Goal: Task Accomplishment & Management: Use online tool/utility

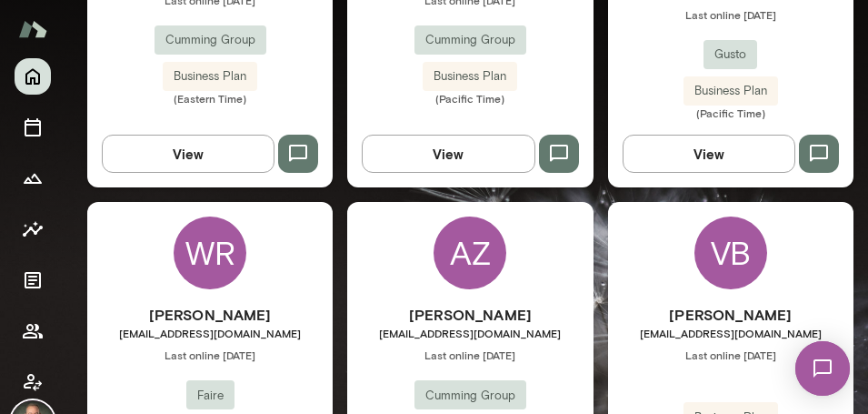
scroll to position [766, 0]
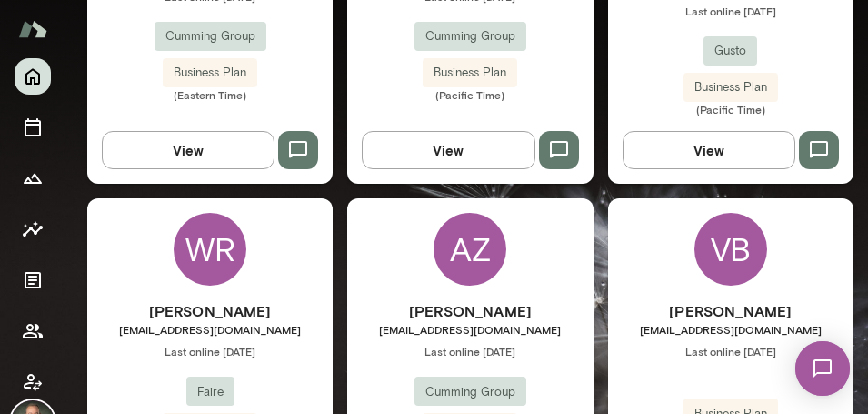
click at [402, 246] on div "AZ Aggie Zamir azamir@cumming-group.com Last online August 27 Cumming Group Bus…" at bounding box center [469, 360] width 245 height 325
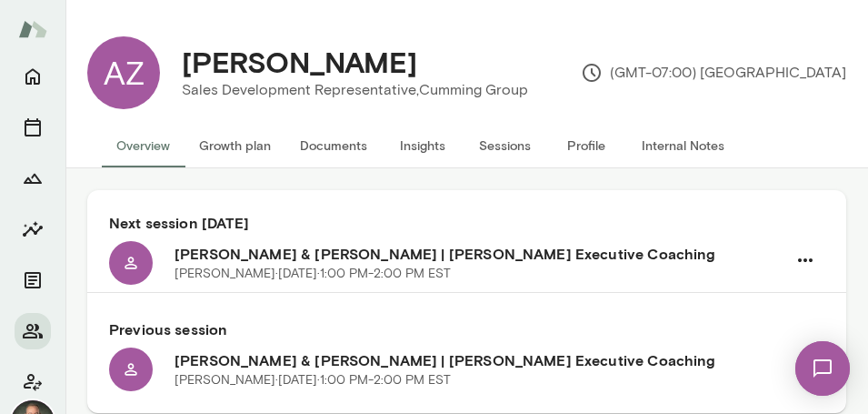
click at [333, 144] on button "Documents" at bounding box center [333, 146] width 96 height 44
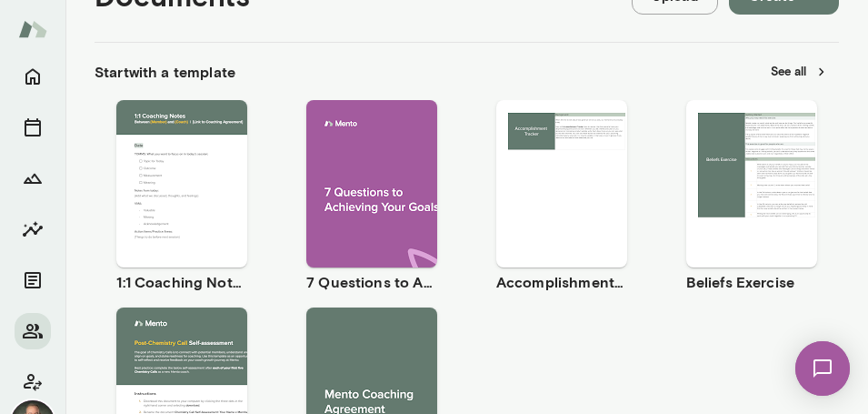
scroll to position [269, 0]
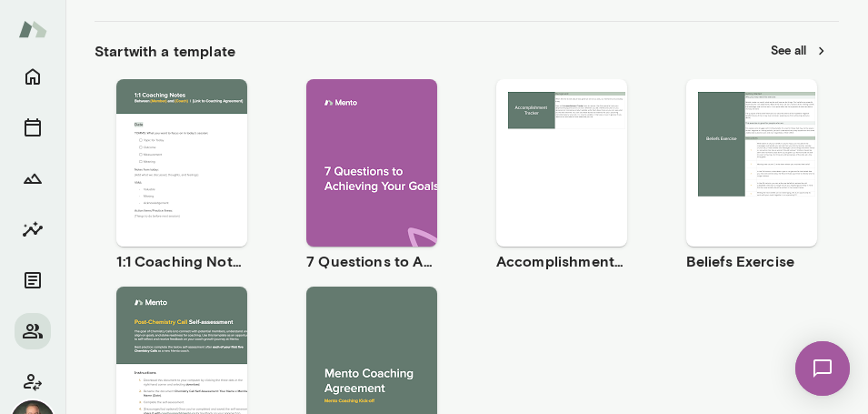
click at [209, 152] on span "Use template" at bounding box center [193, 147] width 66 height 15
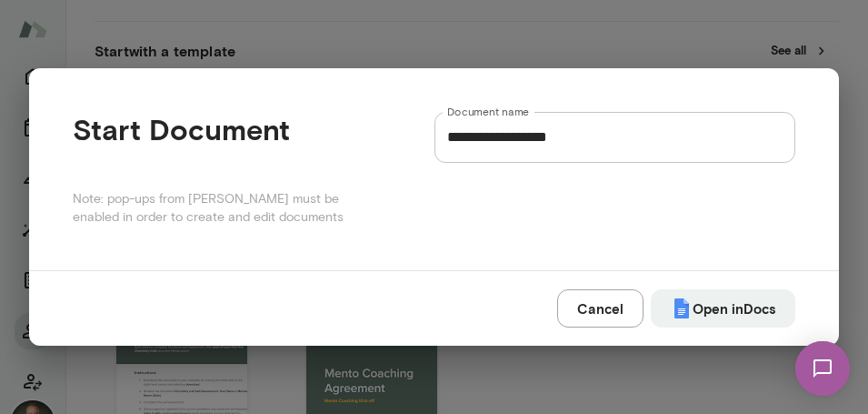
click at [209, 152] on div "Start Document Note: pop-ups from Mento must be enabled in order to create and …" at bounding box center [254, 169] width 362 height 115
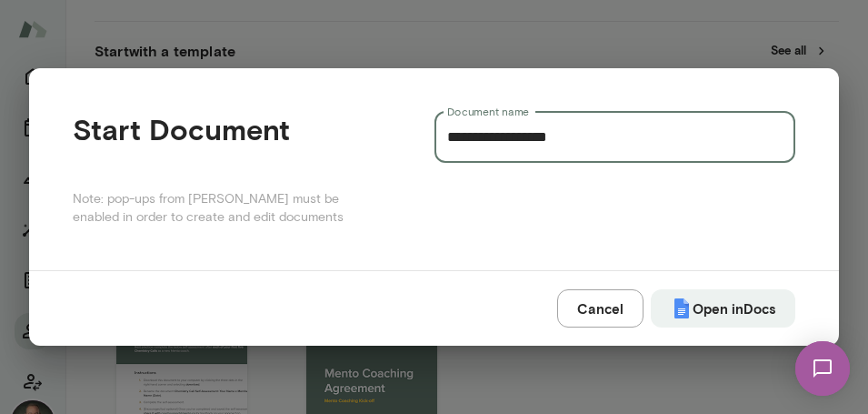
click at [624, 140] on input "**********" at bounding box center [616, 137] width 362 height 51
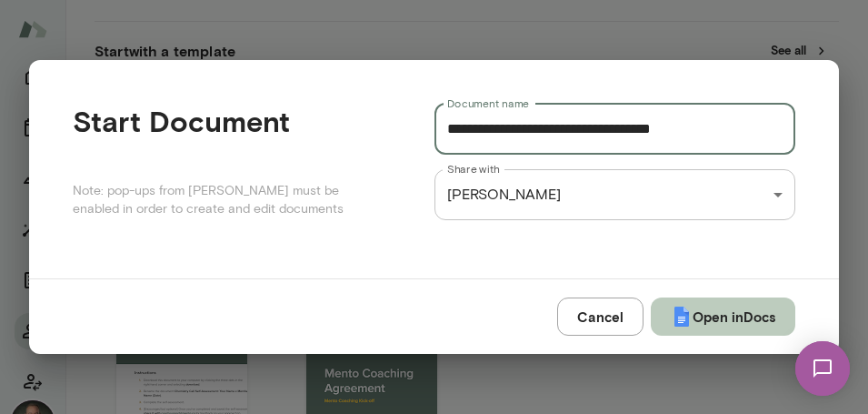
click at [723, 304] on button "Open in Docs" at bounding box center [723, 316] width 145 height 38
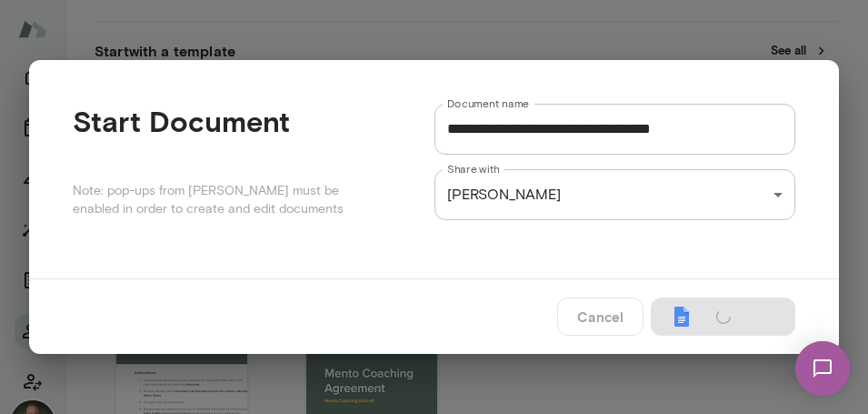
type input "**********"
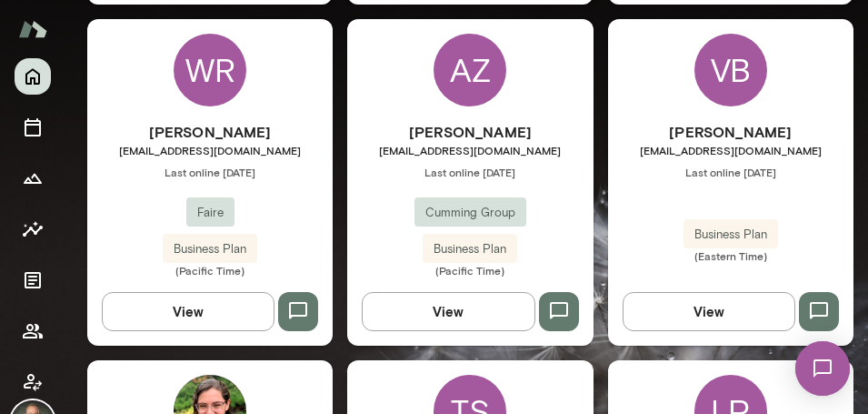
scroll to position [946, 0]
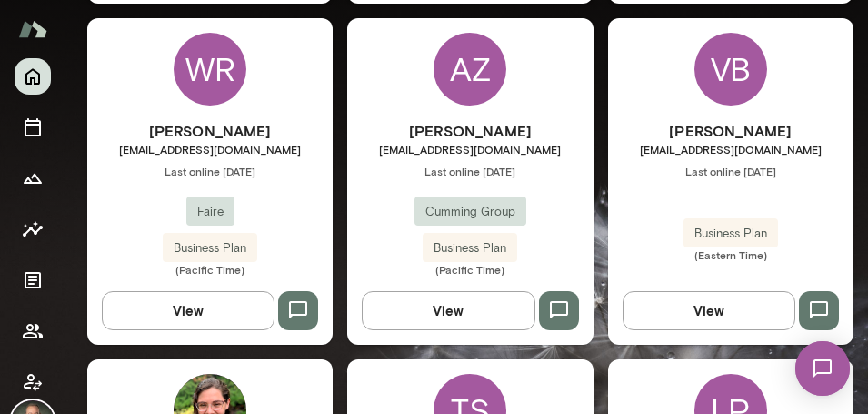
click at [300, 215] on div "Will Ranish will@faire.com Last online June 25 Faire Business Plan (Pacific Tim…" at bounding box center [209, 198] width 245 height 156
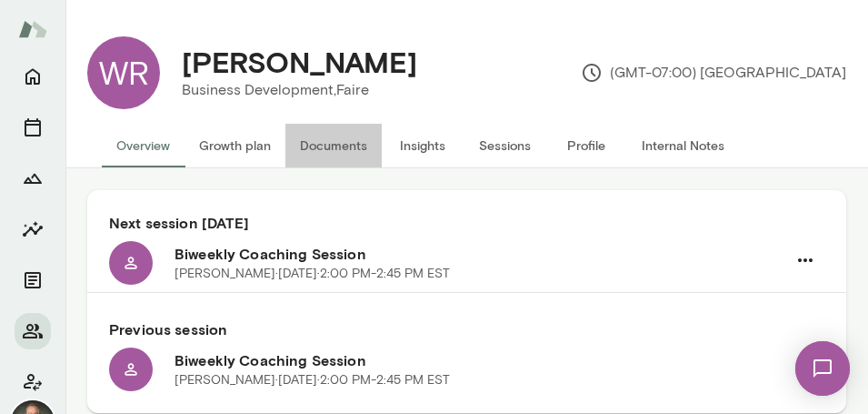
click at [335, 149] on button "Documents" at bounding box center [333, 146] width 96 height 44
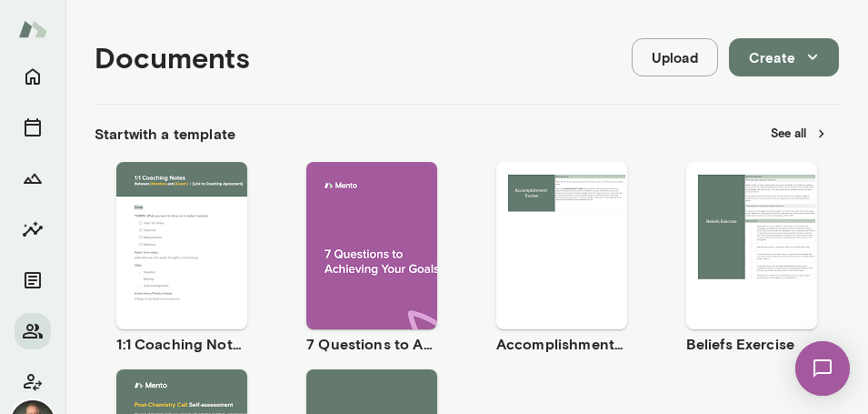
scroll to position [273, 0]
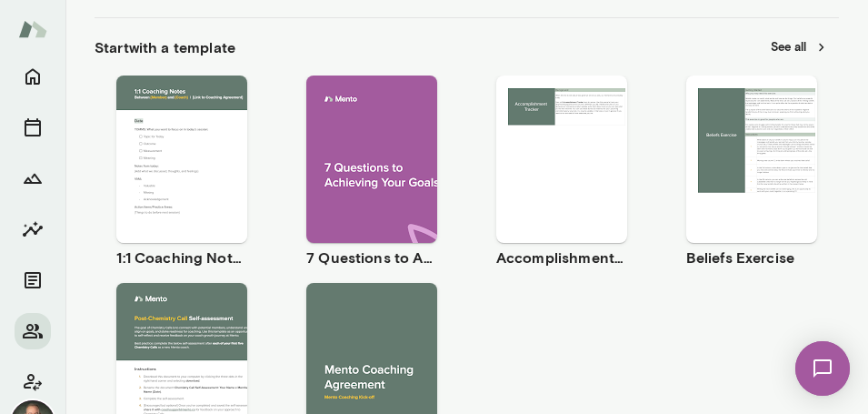
click at [214, 145] on span "Use template" at bounding box center [193, 143] width 66 height 15
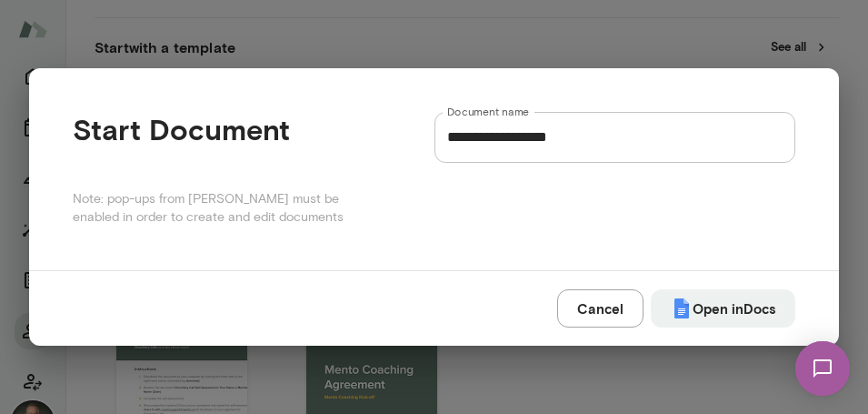
click at [214, 145] on h4 "Start Document" at bounding box center [254, 129] width 362 height 35
click at [595, 140] on input "**********" at bounding box center [616, 137] width 362 height 51
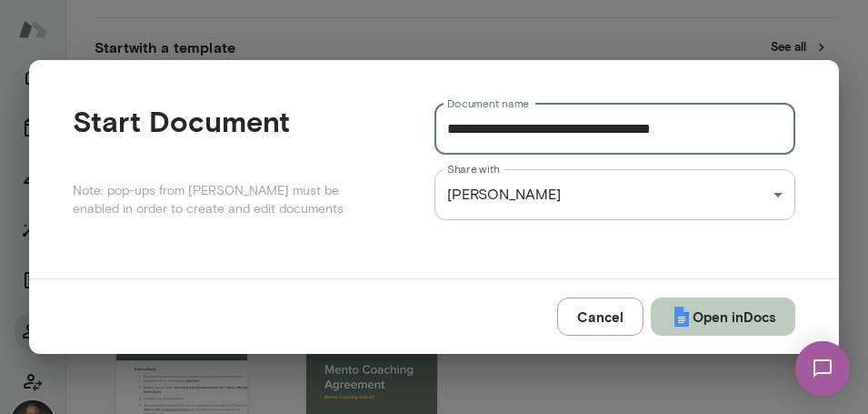
click at [734, 317] on button "Open in Docs" at bounding box center [723, 316] width 145 height 38
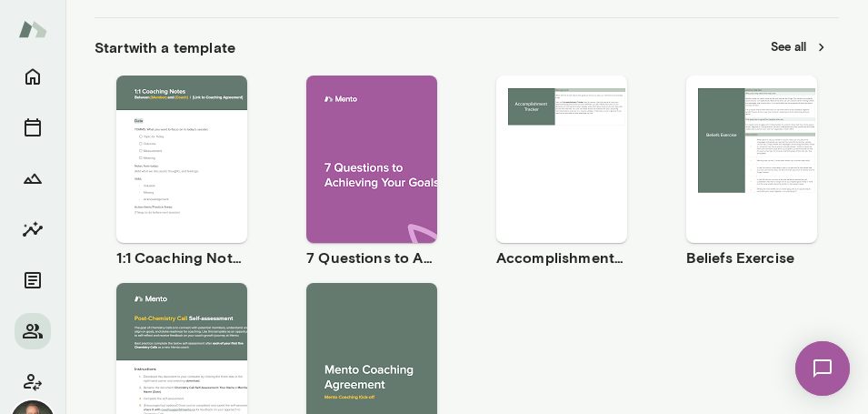
type input "**********"
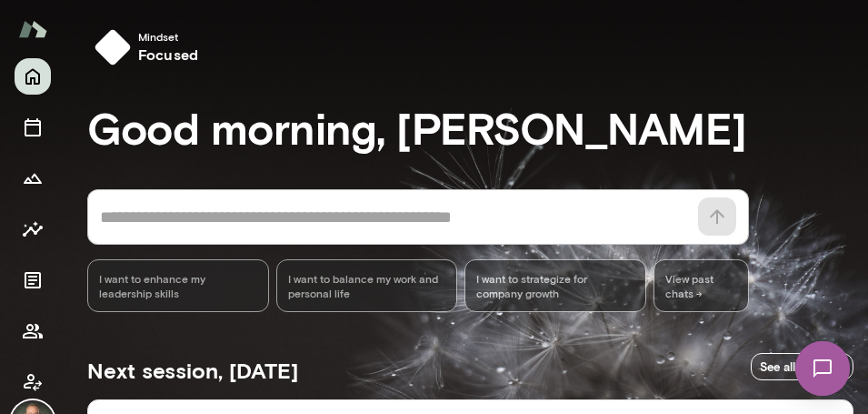
scroll to position [764, 0]
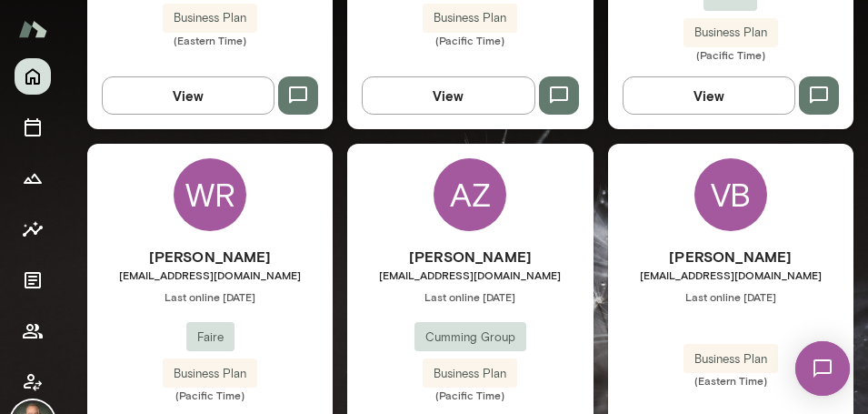
click at [302, 218] on div "WR Will Ranish will@faire.com Last online June 25 Faire Business Plan (Pacific …" at bounding box center [209, 306] width 245 height 325
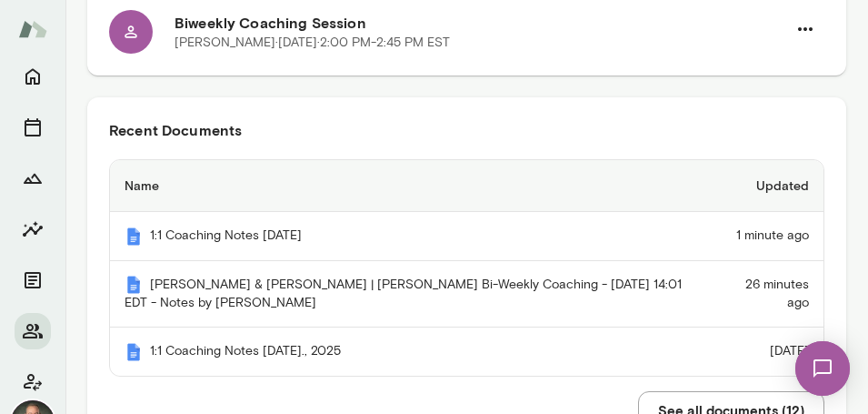
scroll to position [339, 0]
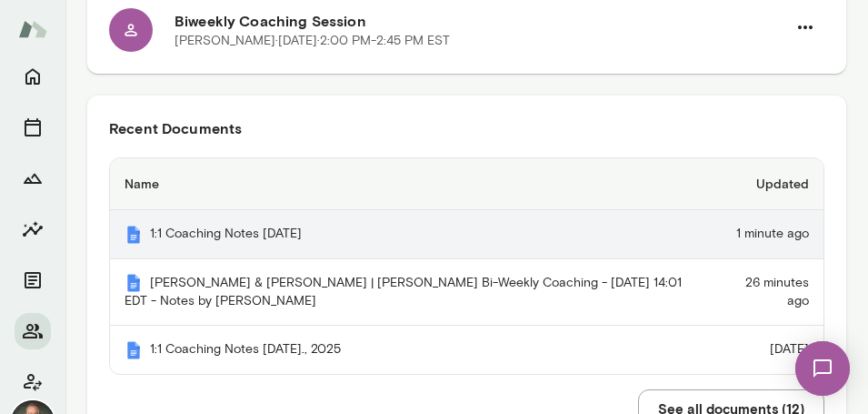
click at [293, 231] on th "1:1 Coaching Notes September 11, 2025" at bounding box center [412, 234] width 605 height 49
